Goal: Information Seeking & Learning: Learn about a topic

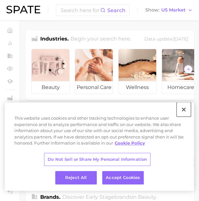
click at [184, 109] on button "Close" at bounding box center [184, 109] width 14 height 14
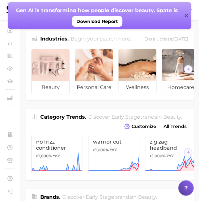
click at [100, 40] on h2 "Begin your search here." at bounding box center [101, 39] width 60 height 9
click at [187, 17] on icon at bounding box center [185, 15] width 3 height 3
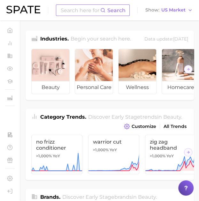
click at [79, 11] on input at bounding box center [80, 10] width 40 height 11
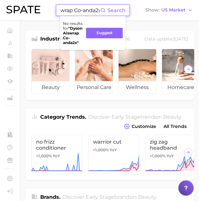
type input "Dyson Aiswrap Co-anda2x"
click at [68, 45] on strong "" Dyson Aiswrap Co-anda2x "" at bounding box center [72, 35] width 19 height 19
click at [119, 7] on span "Search" at bounding box center [112, 10] width 25 height 11
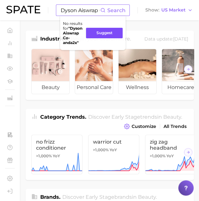
click at [95, 37] on button "Suggest" at bounding box center [104, 33] width 37 height 11
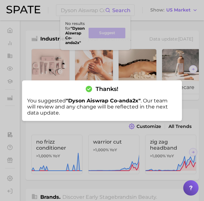
click at [157, 35] on div at bounding box center [102, 100] width 204 height 201
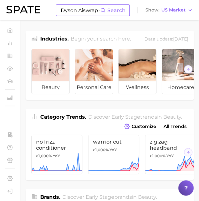
click at [92, 10] on input "Dyson Aiswrap Co-anda2x" at bounding box center [80, 10] width 40 height 11
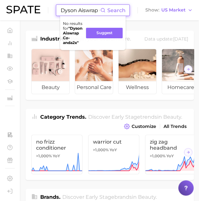
scroll to position [0, 25]
drag, startPoint x: 61, startPoint y: 9, endPoint x: 178, endPoint y: -3, distance: 118.1
click at [178, 0] on html "Dyson Aiswrap Co-anda2x Search No results for " Dyson Aiswrap Co-anda2x " Sugge…" at bounding box center [99, 100] width 199 height 201
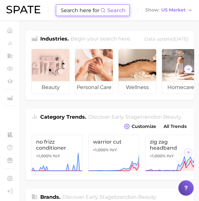
scroll to position [0, 0]
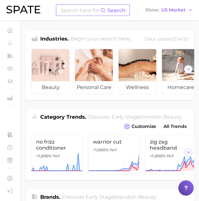
click at [74, 10] on input at bounding box center [80, 10] width 40 height 11
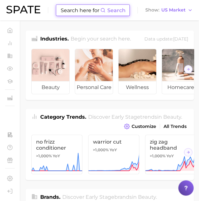
paste input "Dyson Airwrap Co-anda2x™"
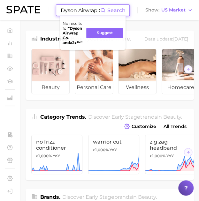
click at [124, 10] on span "Search" at bounding box center [116, 10] width 18 height 6
click at [109, 9] on span "Search" at bounding box center [116, 10] width 18 height 6
click at [104, 8] on circle at bounding box center [103, 10] width 4 height 4
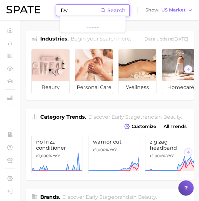
type input "D"
click at [87, 6] on input at bounding box center [80, 10] width 40 height 11
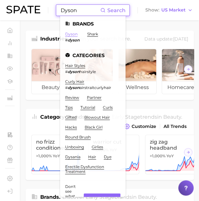
type input "Dyson"
click at [72, 34] on link "dyson" at bounding box center [71, 34] width 12 height 5
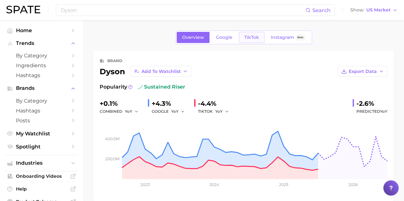
click at [203, 39] on span "TikTok" at bounding box center [251, 37] width 15 height 5
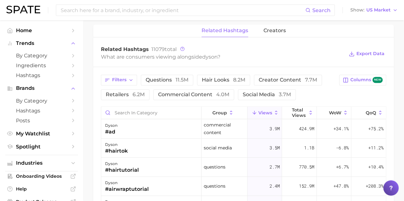
scroll to position [459, 0]
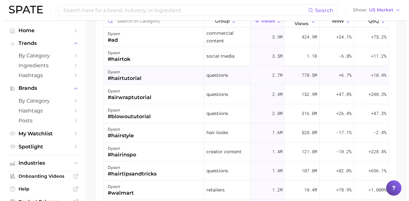
scroll to position [480, 0]
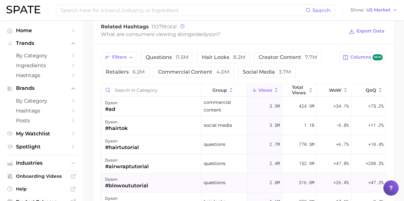
click at [203, 184] on div "questions" at bounding box center [224, 183] width 46 height 19
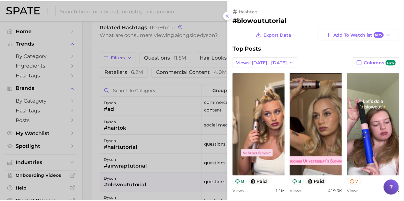
scroll to position [0, 0]
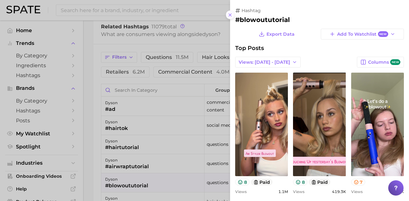
click at [203, 15] on icon at bounding box center [229, 14] width 5 height 5
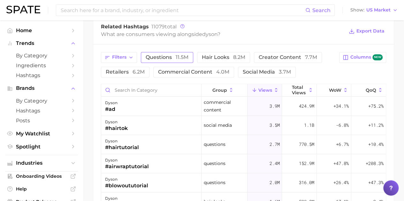
click at [167, 55] on span "questions 11.5m" at bounding box center [167, 57] width 43 height 5
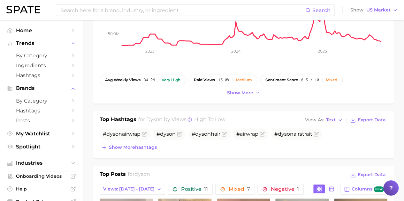
scroll to position [132, 0]
click at [203, 131] on span "dyson" at bounding box center [286, 134] width 16 height 6
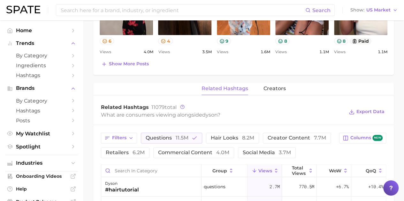
scroll to position [402, 0]
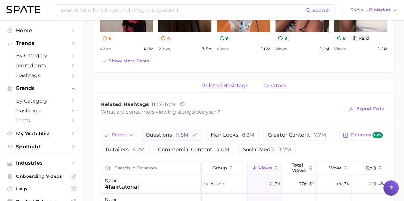
click at [203, 84] on span "creators" at bounding box center [274, 86] width 22 height 6
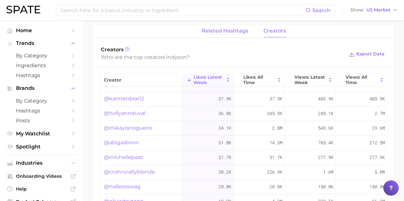
scroll to position [0, 0]
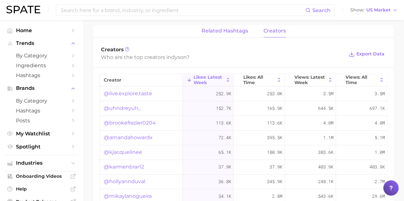
click at [203, 28] on span "related hashtags" at bounding box center [224, 31] width 47 height 6
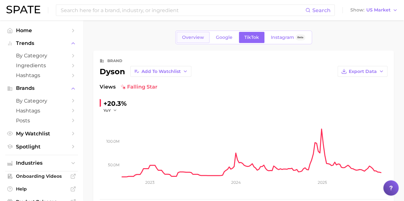
click at [199, 37] on span "Overview" at bounding box center [193, 37] width 22 height 5
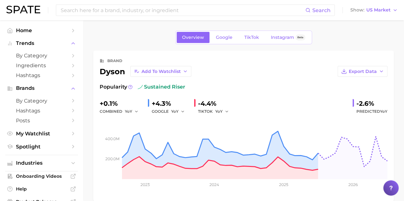
click at [203, 104] on div "-4.4%" at bounding box center [215, 104] width 35 height 10
click at [203, 111] on div "TIKTOK YoY" at bounding box center [215, 112] width 35 height 8
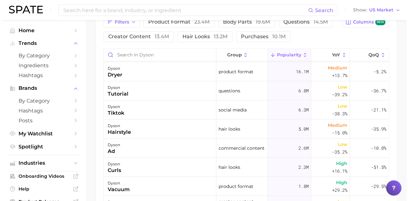
scroll to position [316, 0]
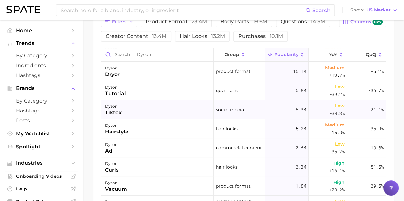
click at [127, 110] on div "dyson tiktok" at bounding box center [157, 109] width 112 height 19
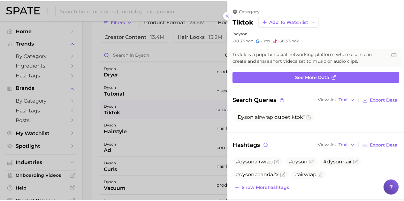
scroll to position [0, 0]
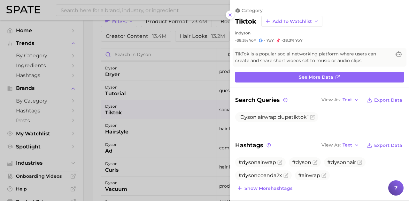
click at [93, 128] on div at bounding box center [204, 100] width 409 height 201
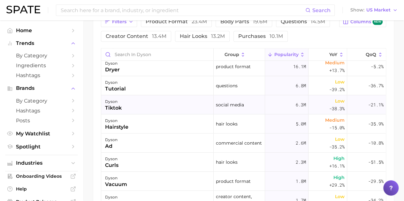
scroll to position [24, 0]
click at [203, 53] on icon at bounding box center [243, 55] width 6 height 6
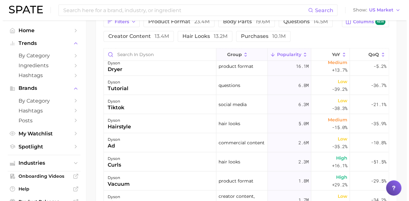
scroll to position [0, 0]
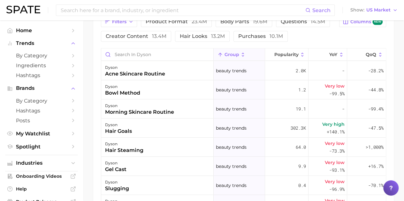
click at [203, 53] on icon at bounding box center [243, 55] width 6 height 6
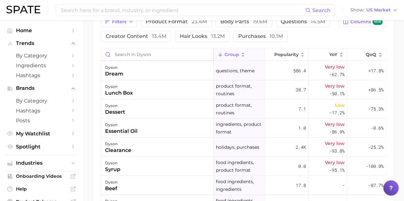
click at [170, 55] on input "Search in dyson" at bounding box center [157, 55] width 112 height 12
type input "tiktok"
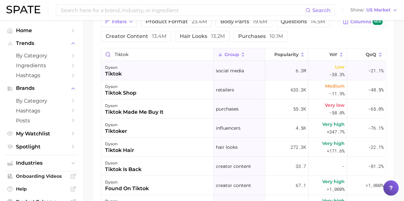
click at [145, 69] on div "dyson tiktok" at bounding box center [157, 70] width 112 height 19
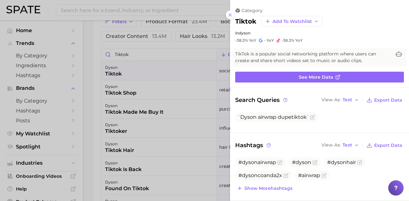
click at [98, 85] on div at bounding box center [204, 100] width 409 height 201
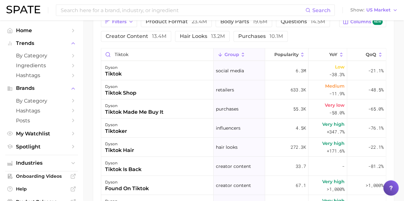
click at [95, 102] on div "Filters product format 23.4m body parts 19.6m questions 14.5m creator content 1…" at bounding box center [243, 133] width 300 height 249
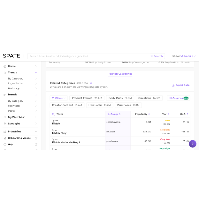
scroll to position [242, 0]
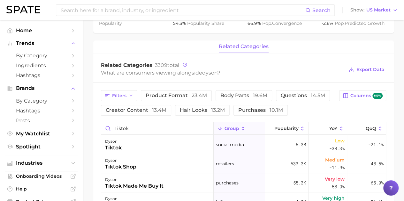
click at [165, 74] on div "What are consumers viewing alongside [PERSON_NAME] ?" at bounding box center [222, 73] width 243 height 9
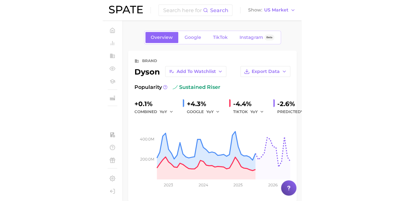
scroll to position [0, 0]
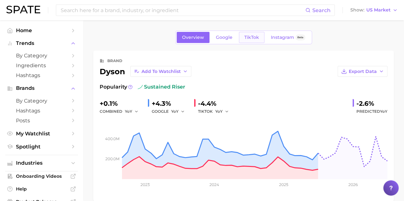
click at [203, 36] on span "TikTok" at bounding box center [251, 37] width 15 height 5
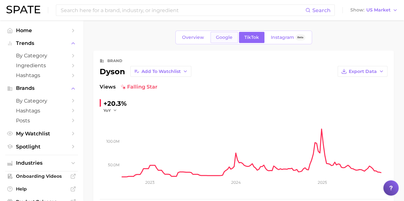
click at [203, 34] on link "Google" at bounding box center [223, 37] width 27 height 11
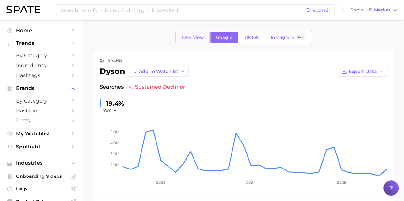
click at [192, 35] on span "Overview" at bounding box center [193, 37] width 22 height 5
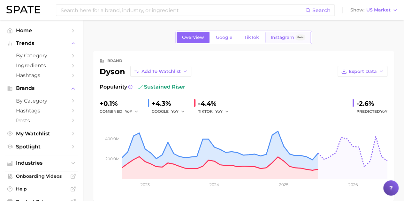
click at [203, 39] on span "Instagram" at bounding box center [282, 37] width 23 height 5
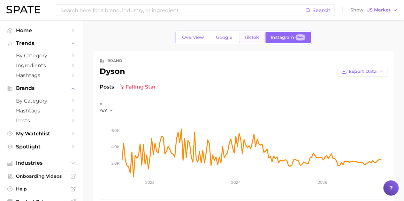
click at [203, 34] on link "TikTok" at bounding box center [252, 37] width 26 height 11
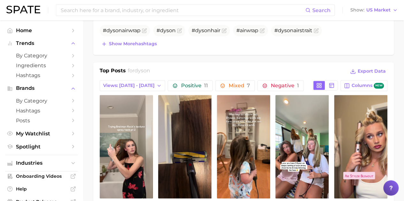
scroll to position [231, 0]
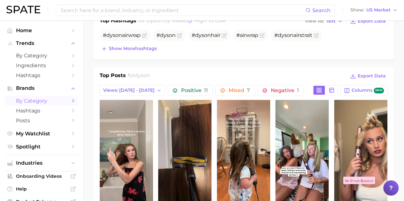
click at [40, 102] on span "by Category" at bounding box center [41, 101] width 51 height 6
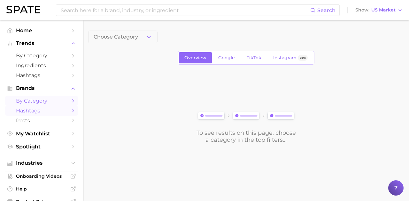
click at [43, 108] on link "Hashtags" at bounding box center [41, 111] width 73 height 10
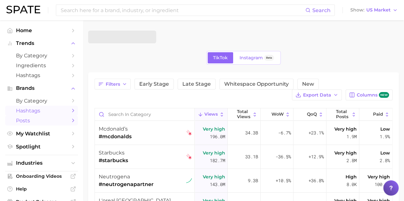
click at [40, 119] on span "Posts" at bounding box center [41, 121] width 51 height 6
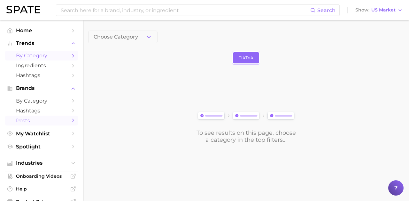
click at [30, 55] on span "by Category" at bounding box center [41, 56] width 51 height 6
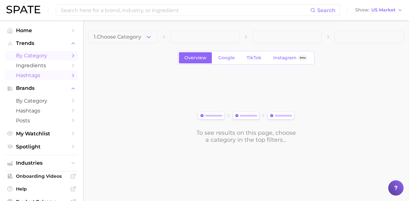
click at [34, 76] on span "Hashtags" at bounding box center [41, 75] width 51 height 6
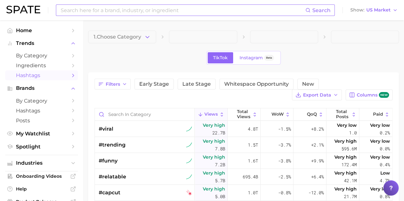
click at [130, 12] on input at bounding box center [182, 10] width 245 height 11
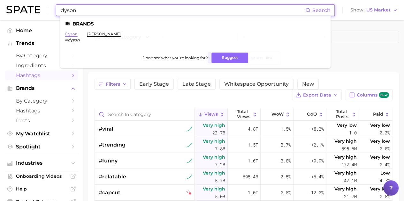
type input "dyson"
click at [69, 35] on link "dyson" at bounding box center [71, 34] width 12 height 5
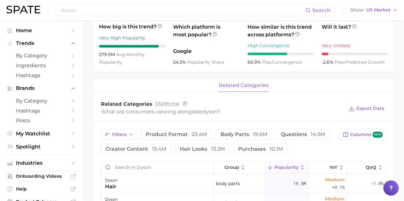
scroll to position [200, 0]
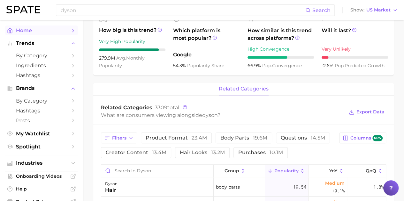
click at [27, 26] on link "Home" at bounding box center [41, 31] width 73 height 10
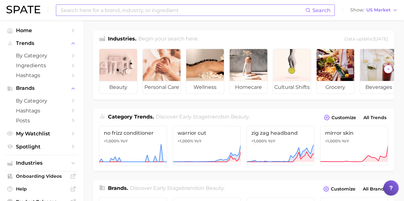
click at [95, 13] on input at bounding box center [182, 10] width 245 height 11
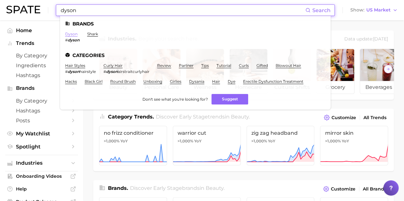
type input "dyson"
click at [75, 34] on link "dyson" at bounding box center [71, 34] width 12 height 5
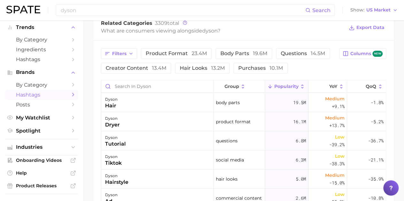
scroll to position [15, 0]
